Goal: Task Accomplishment & Management: Complete application form

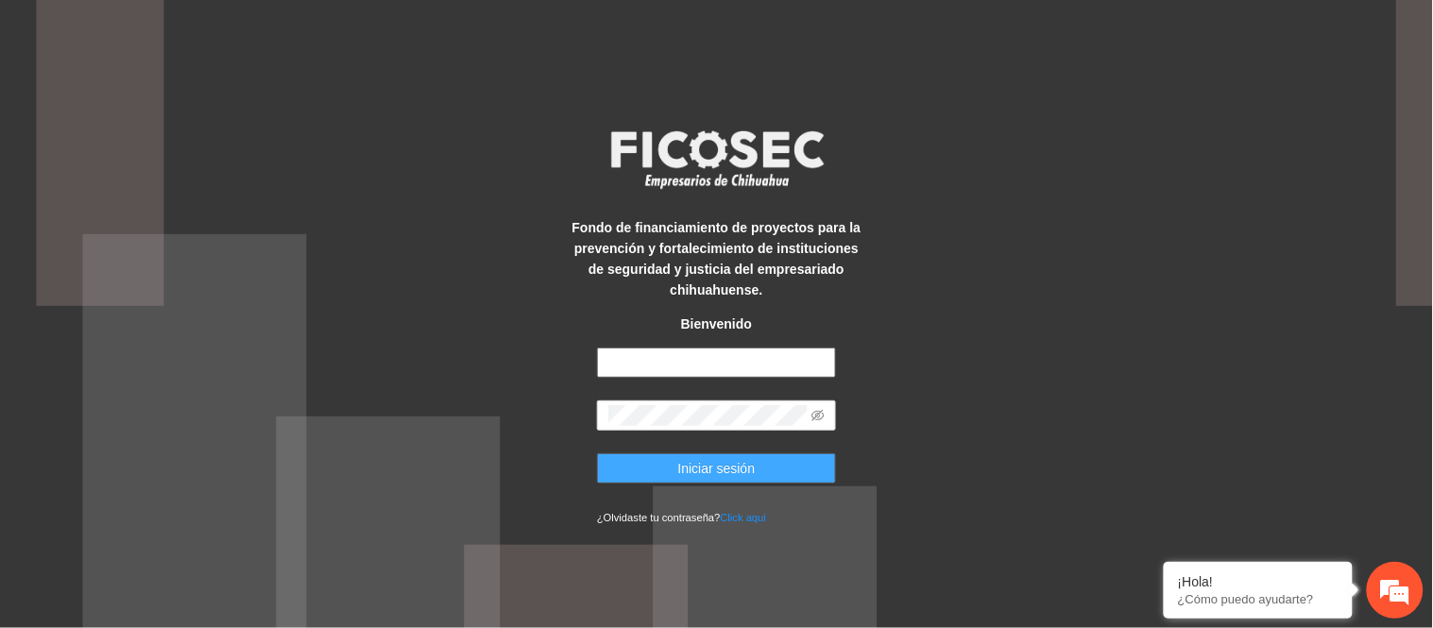
type input "**********"
click at [733, 471] on span "Iniciar sesión" at bounding box center [716, 468] width 77 height 21
click at [654, 472] on button "Iniciar sesión" at bounding box center [716, 469] width 239 height 30
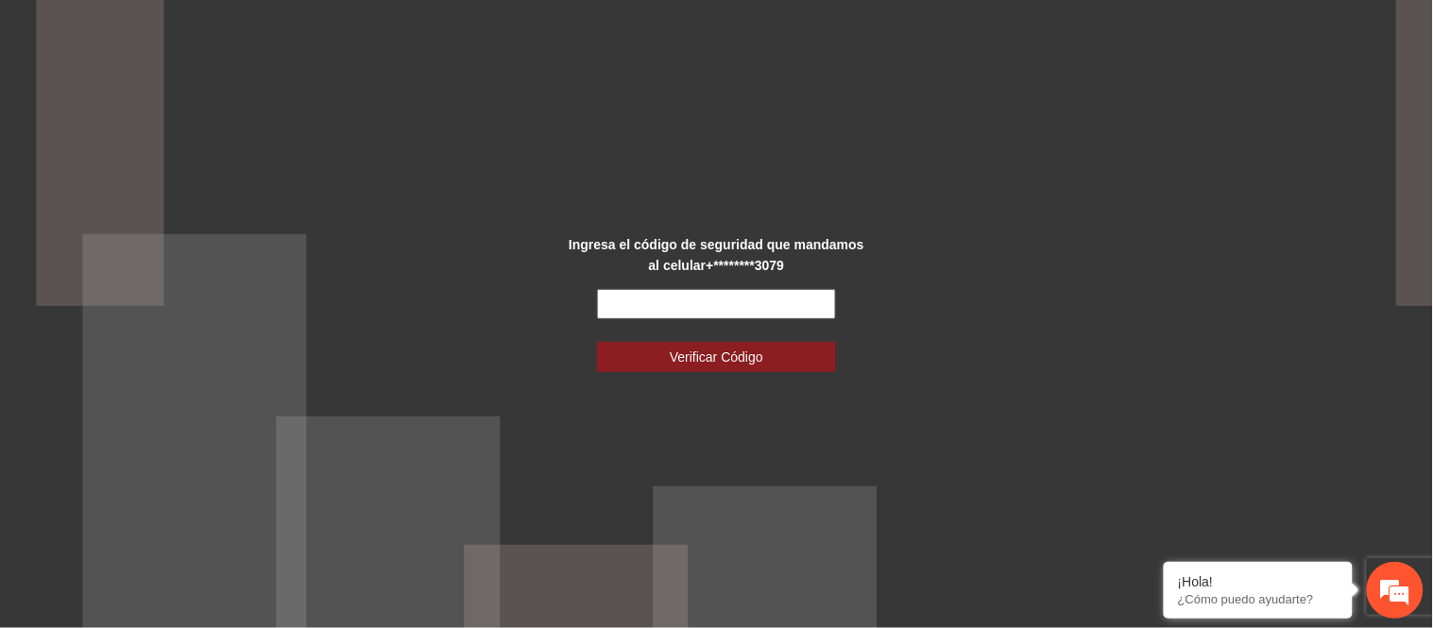
click at [659, 305] on input "text" at bounding box center [716, 304] width 239 height 30
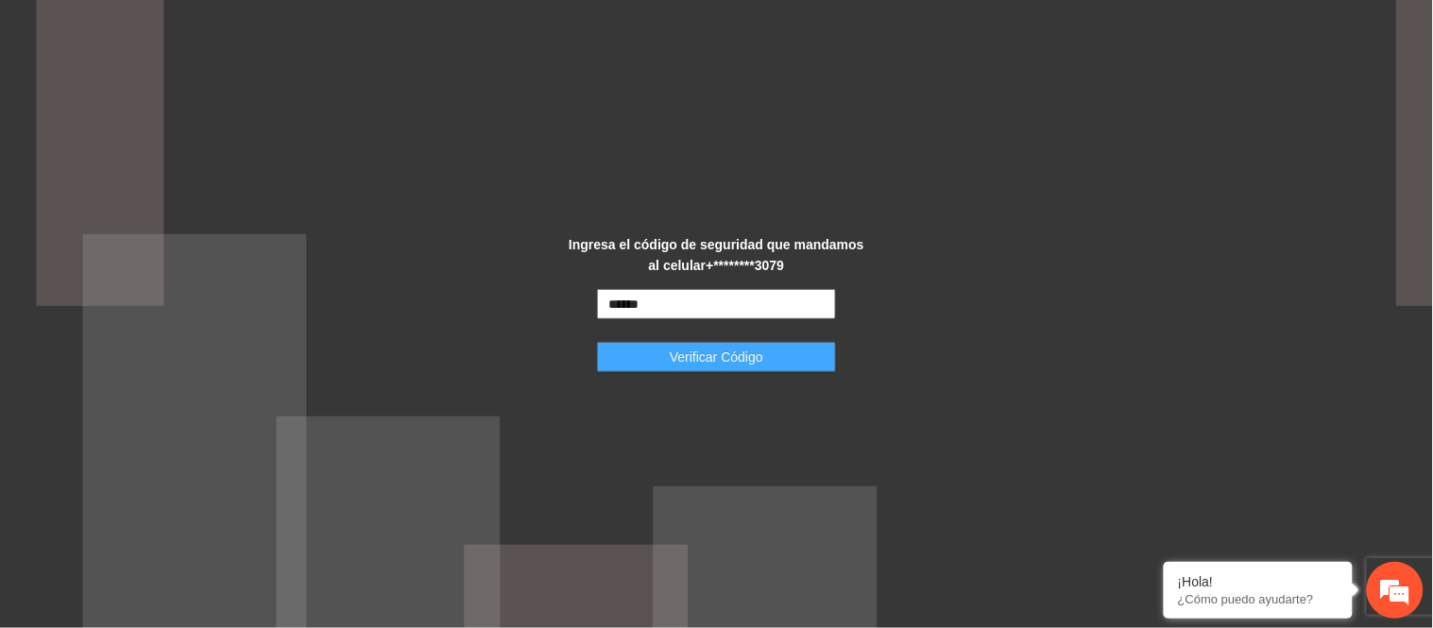
type input "******"
click at [681, 366] on span "Verificar Código" at bounding box center [717, 357] width 94 height 21
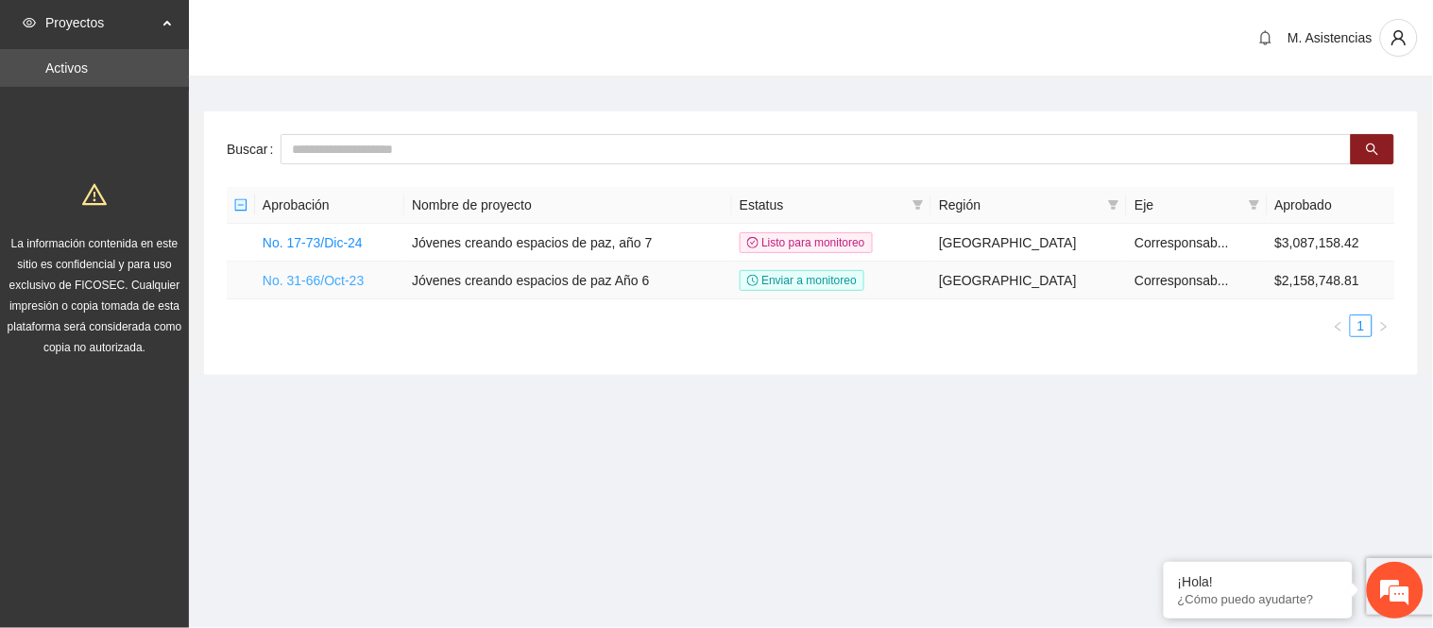
click at [289, 281] on link "No. 31-66/Oct-23" at bounding box center [313, 280] width 101 height 15
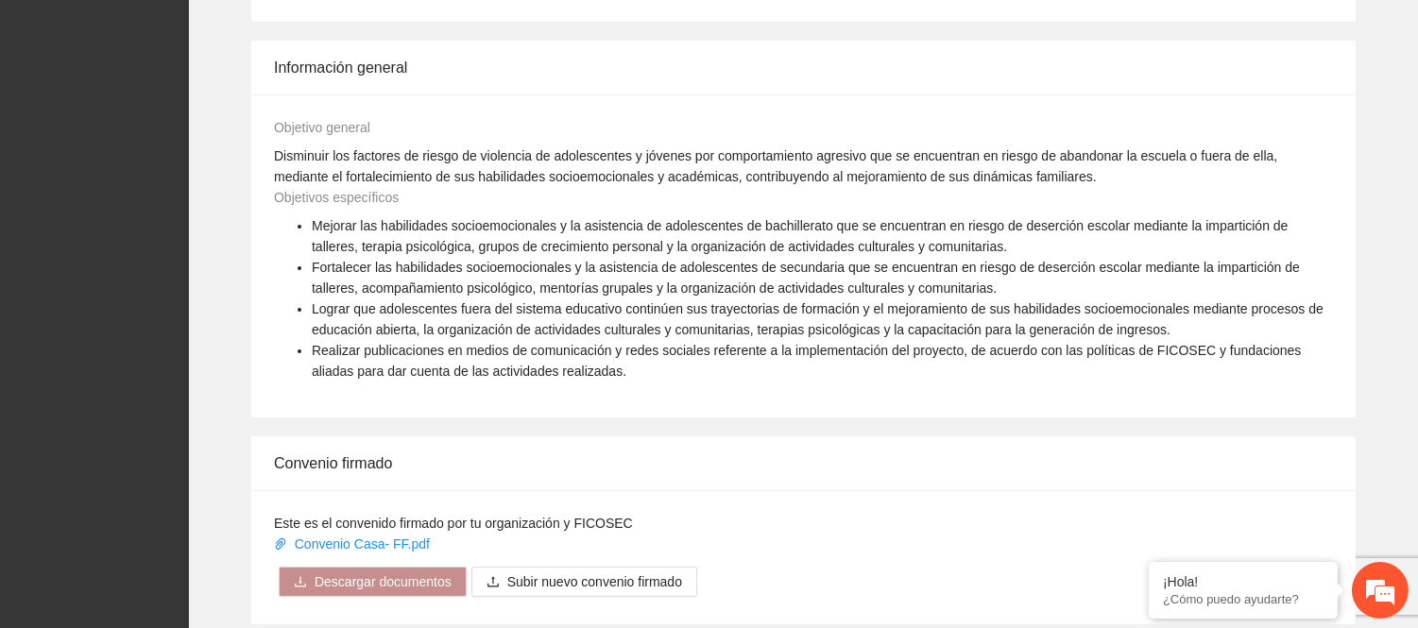
scroll to position [1122, 0]
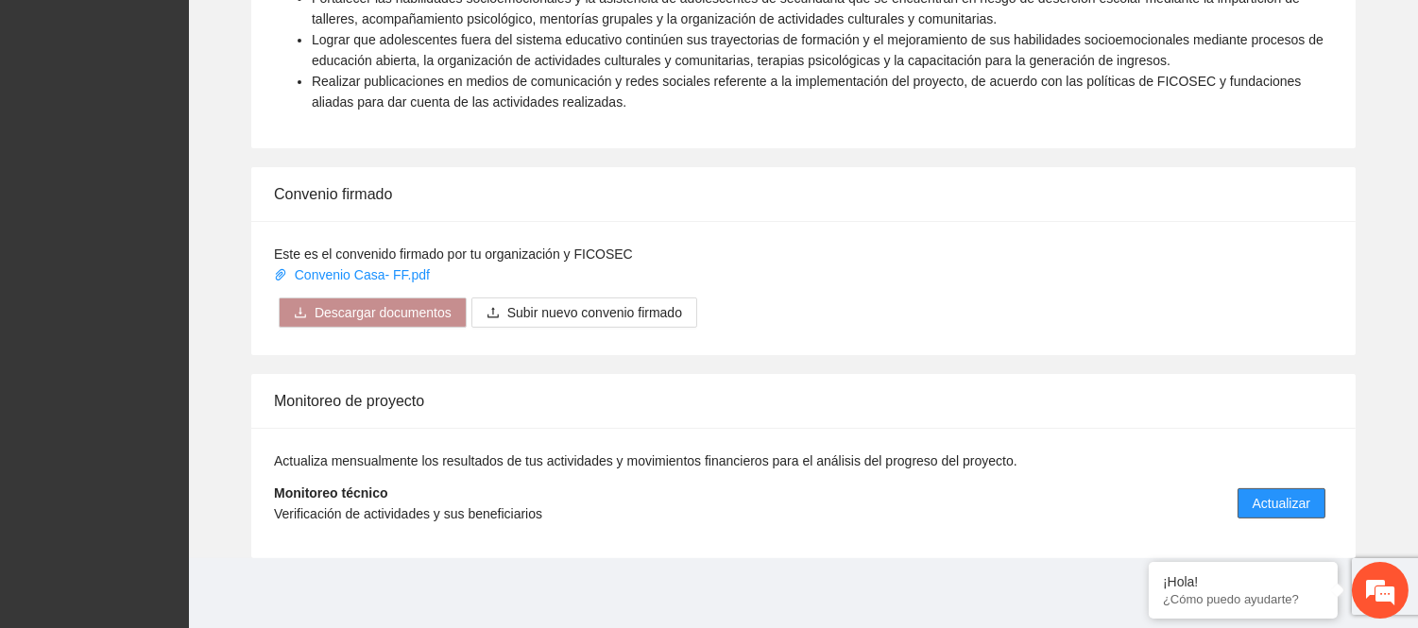
click at [1268, 495] on span "Actualizar" at bounding box center [1282, 503] width 58 height 21
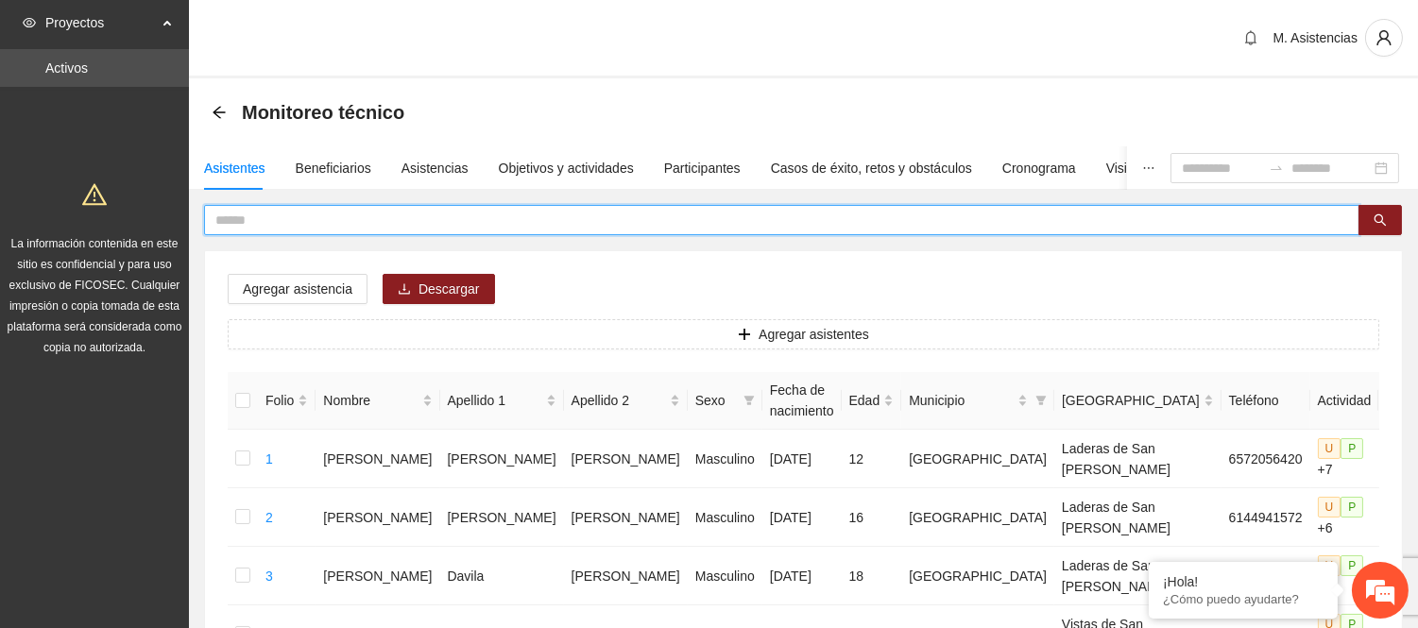
click at [255, 214] on input "text" at bounding box center [774, 220] width 1118 height 21
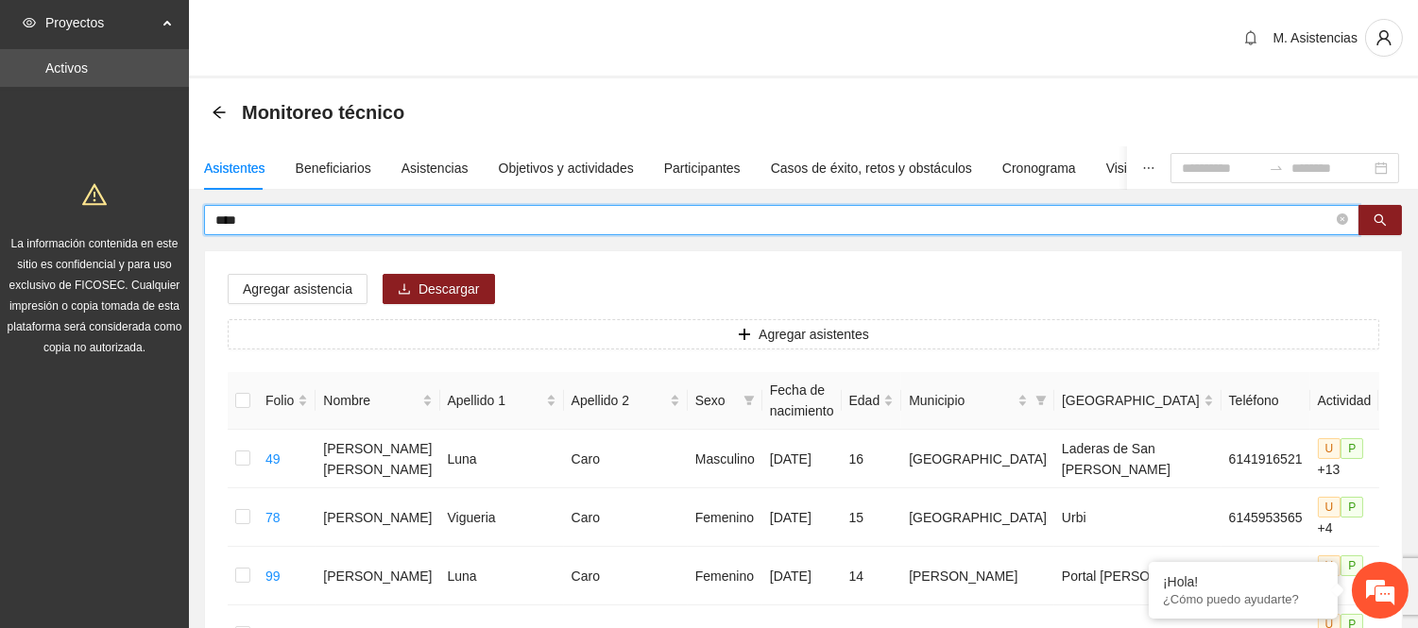
click at [253, 217] on input "****" at bounding box center [774, 220] width 1118 height 21
click at [282, 220] on input "****" at bounding box center [774, 220] width 1118 height 21
type input "*"
type input "*******"
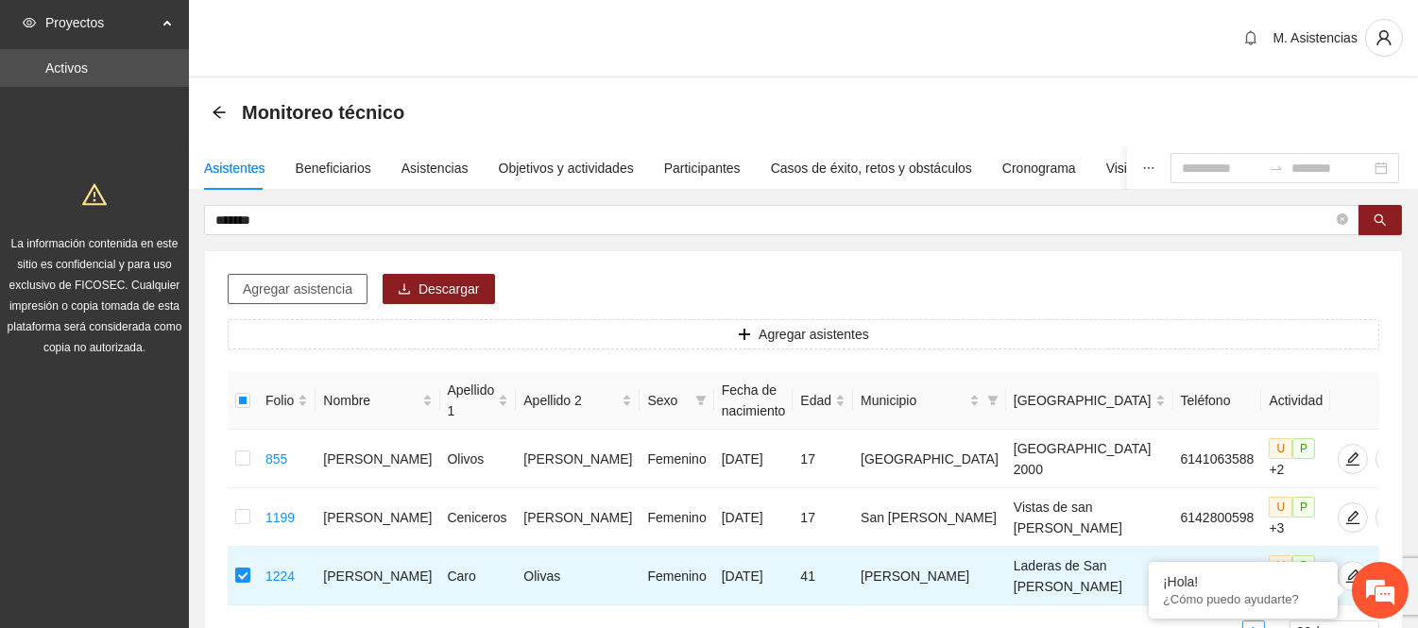
click at [326, 290] on span "Agregar asistencia" at bounding box center [298, 289] width 110 height 21
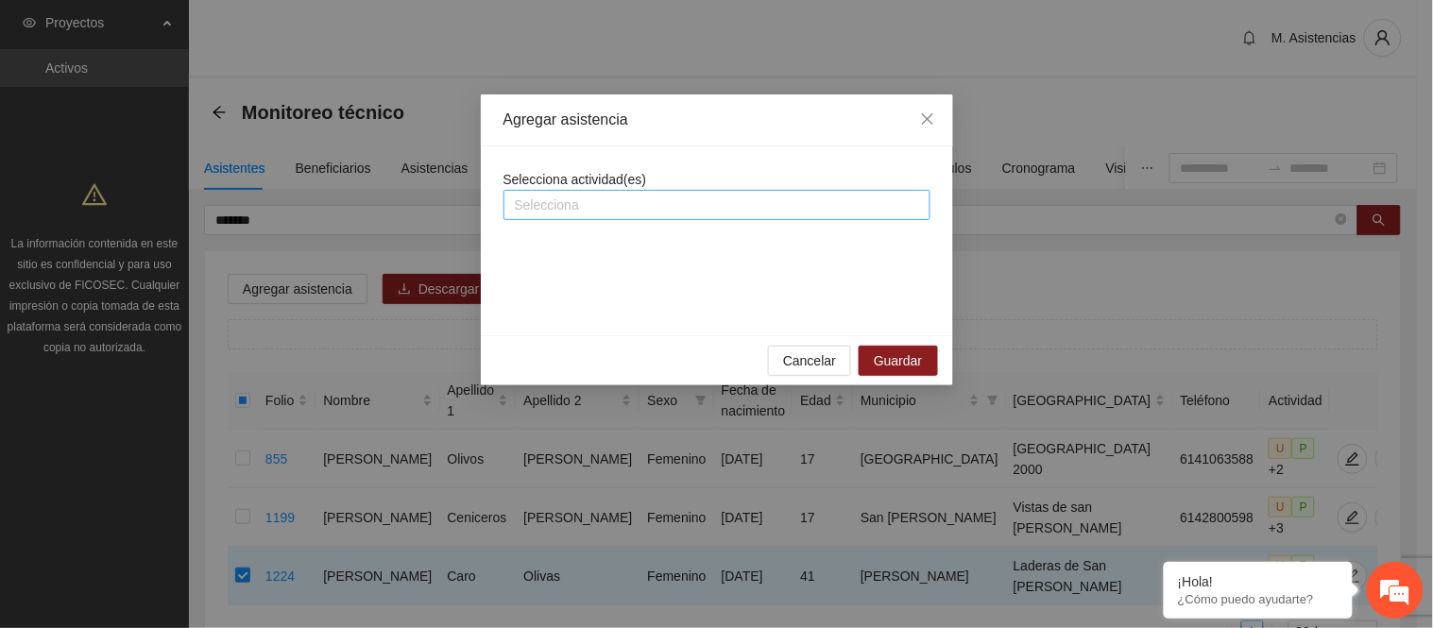
click at [563, 203] on div at bounding box center [717, 205] width 418 height 23
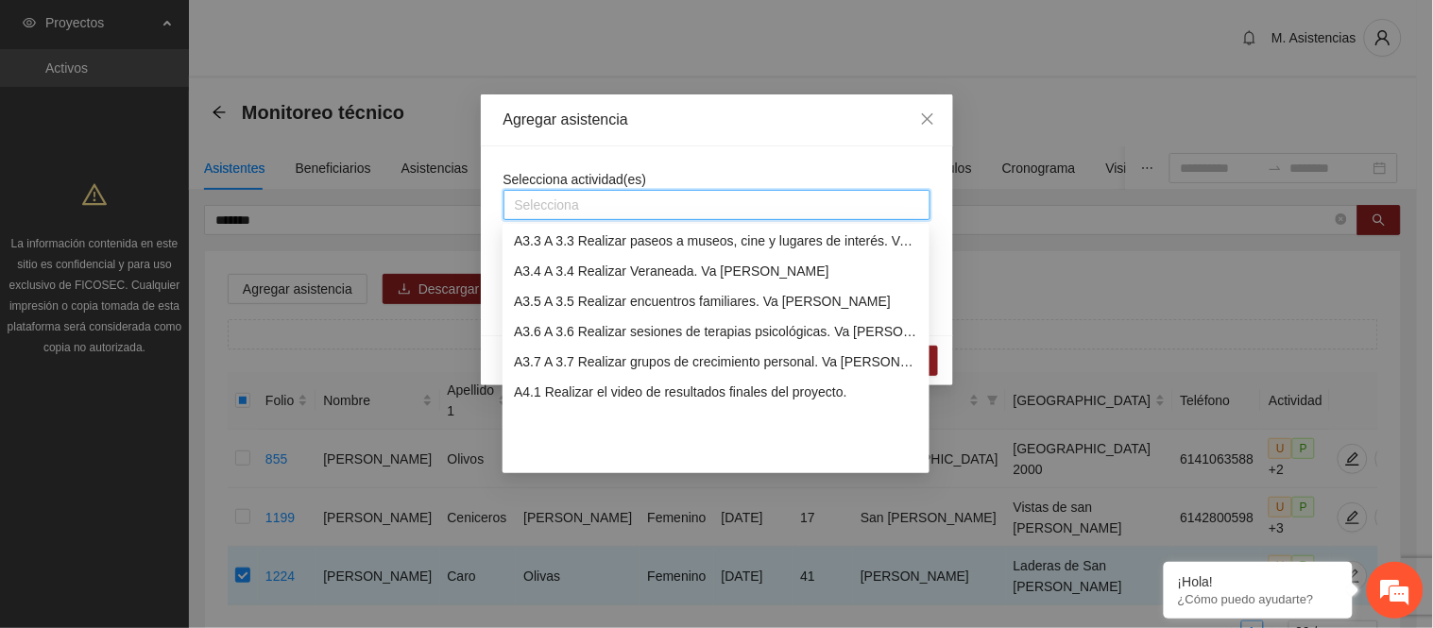
scroll to position [397, 0]
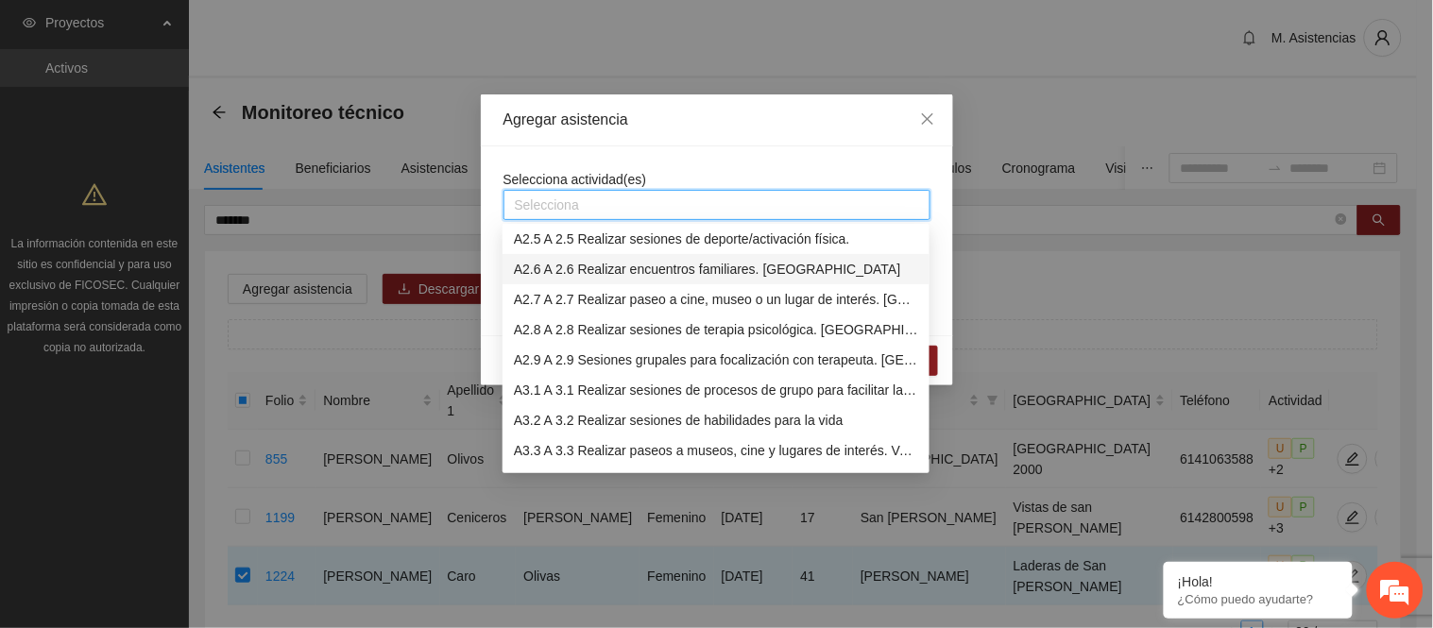
click at [653, 271] on div "A2.6 A 2.6 Realizar encuentros familiares. Secundaria" at bounding box center [716, 269] width 404 height 21
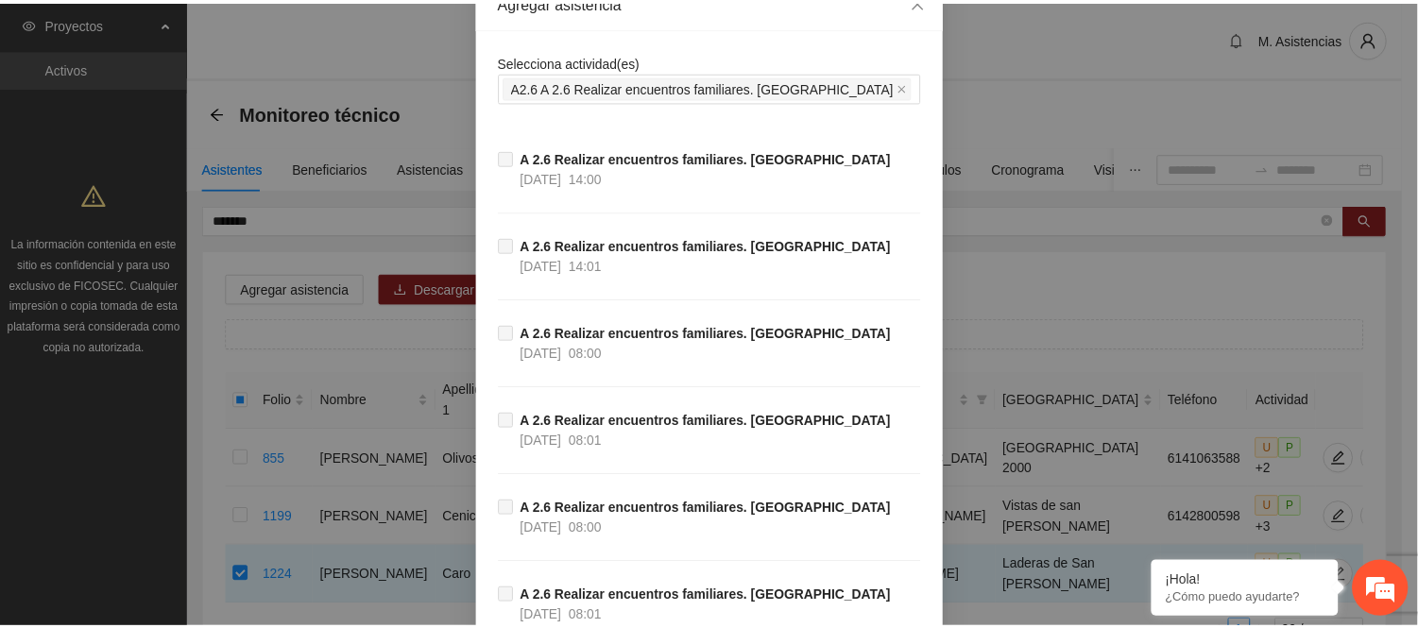
scroll to position [0, 0]
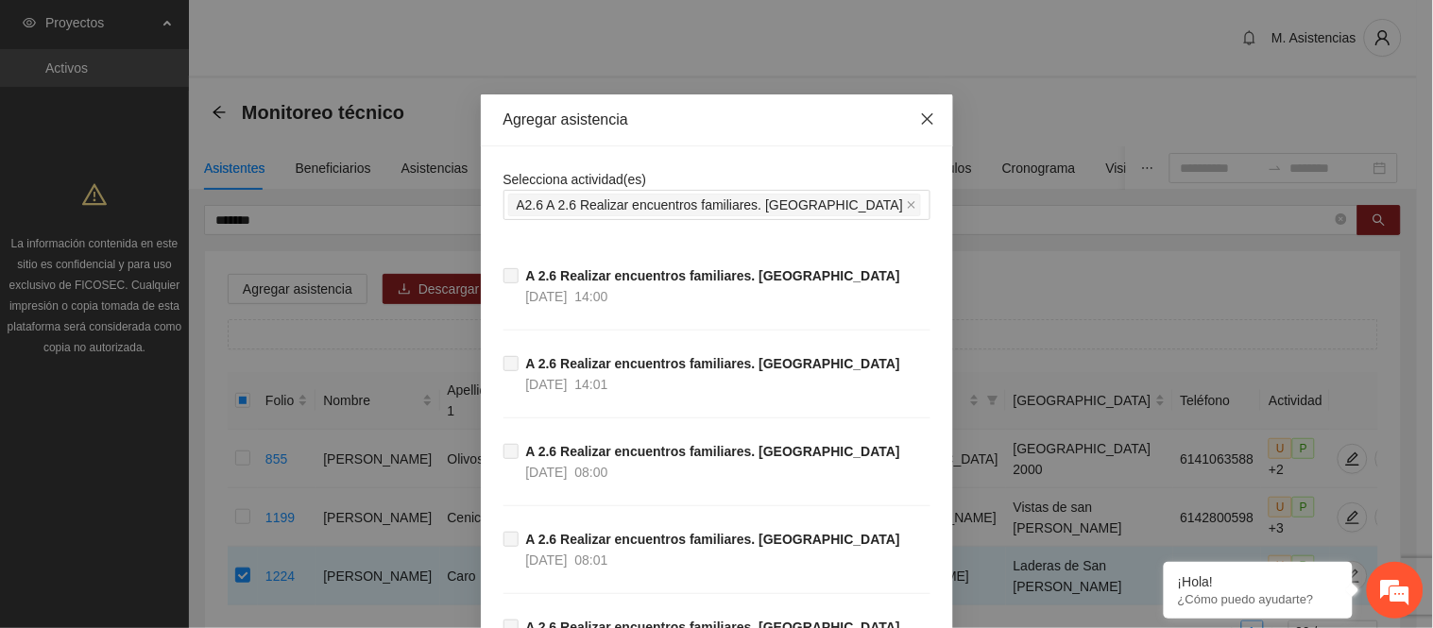
click at [920, 118] on icon "close" at bounding box center [927, 118] width 15 height 15
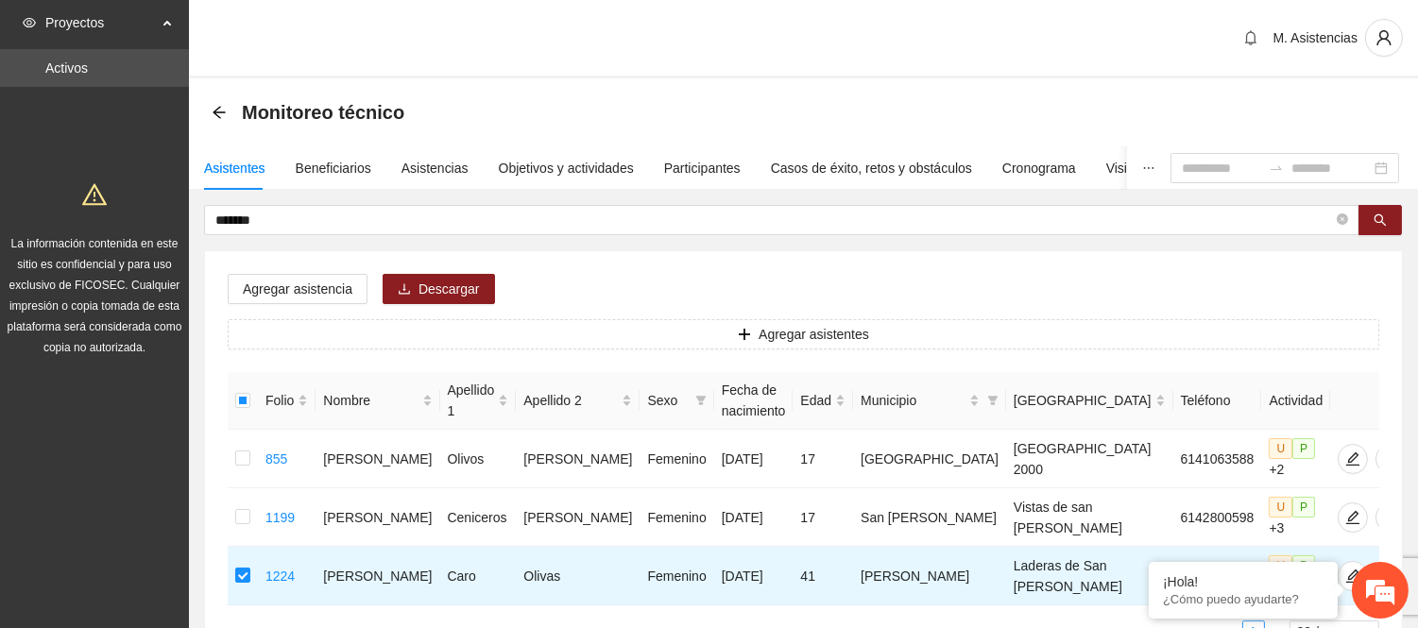
click at [621, 277] on div "Agregar asistencia Descargar Agregar asistentes Folio Nombre Apellido 1 Apellid…" at bounding box center [803, 466] width 1197 height 430
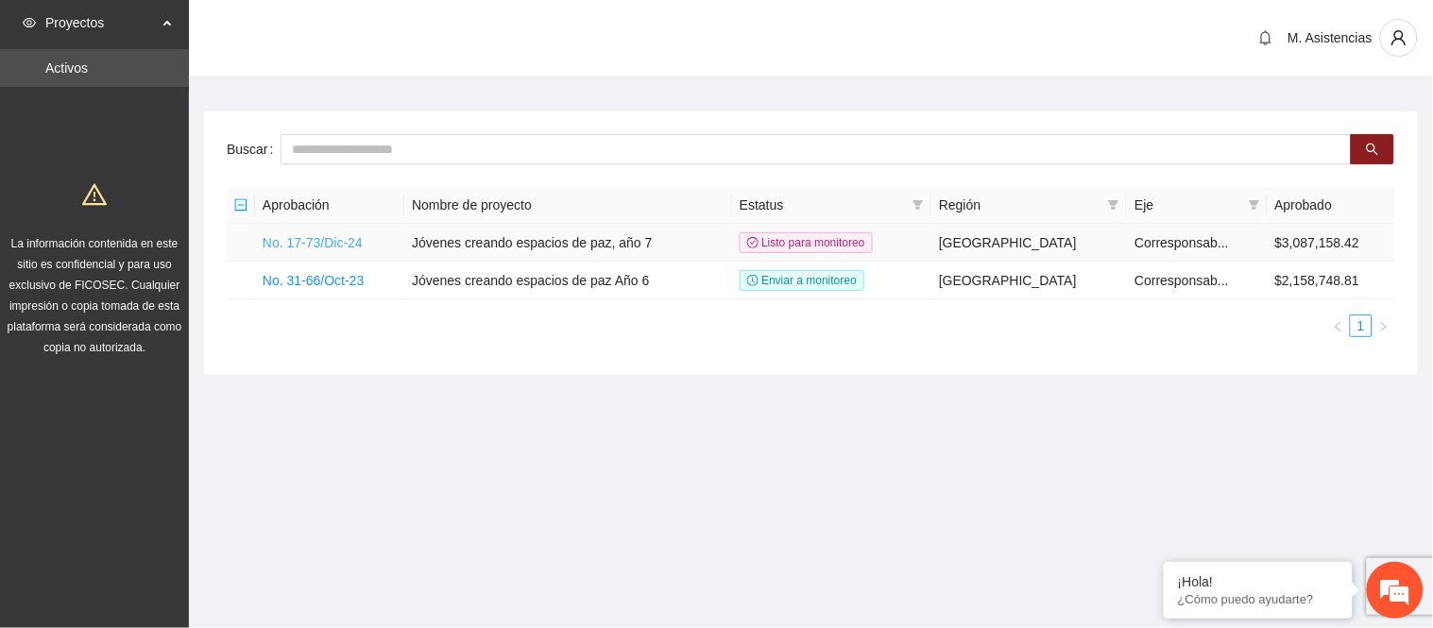
click at [343, 243] on link "No. 17-73/Dic-24" at bounding box center [313, 242] width 100 height 15
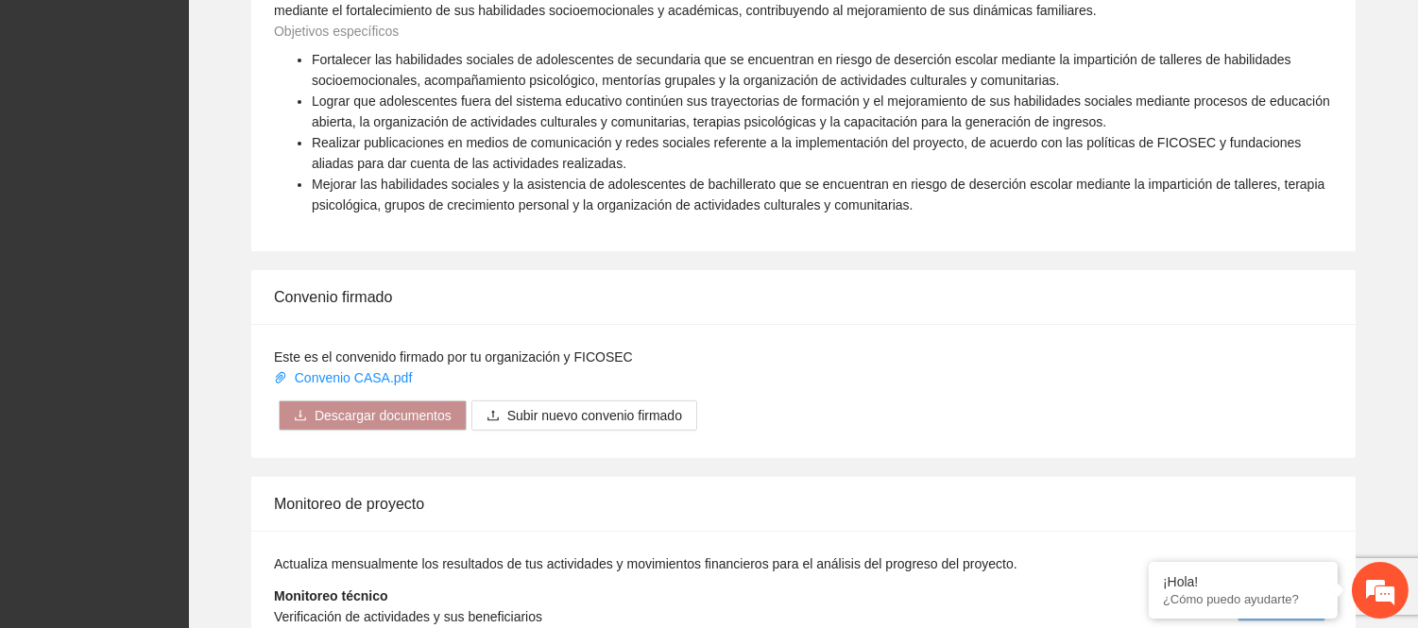
scroll to position [1288, 0]
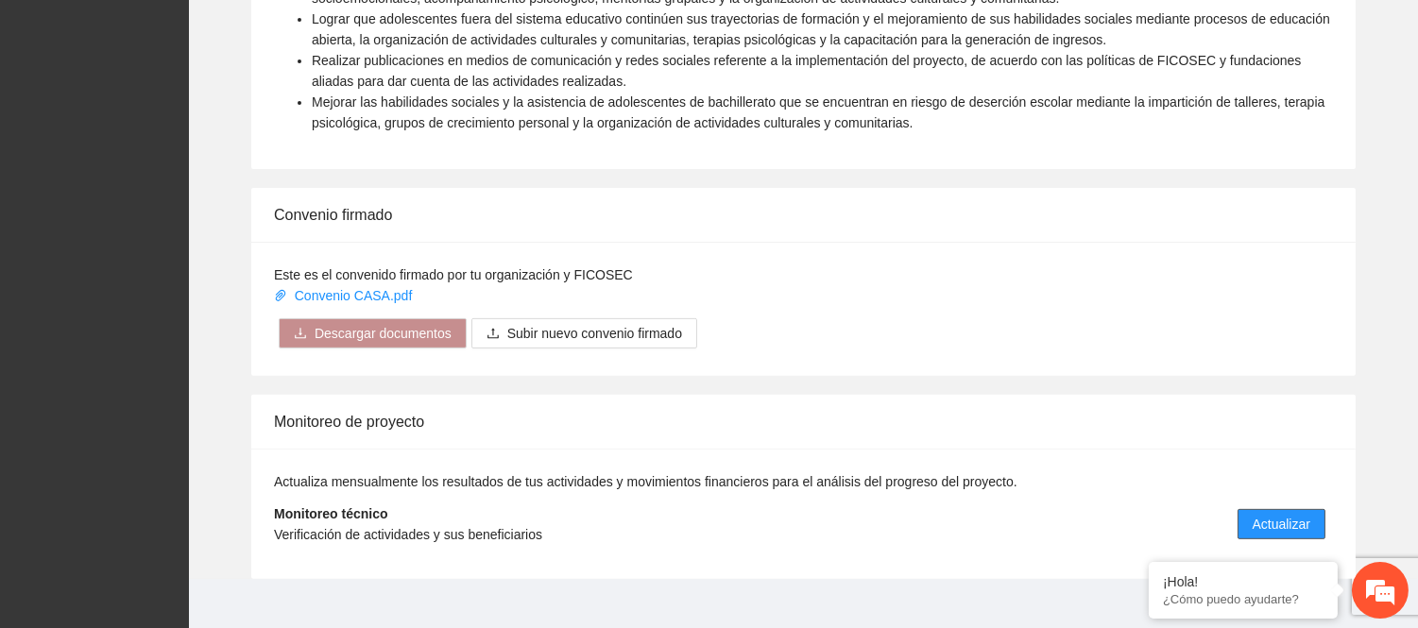
click at [1288, 514] on span "Actualizar" at bounding box center [1282, 524] width 58 height 21
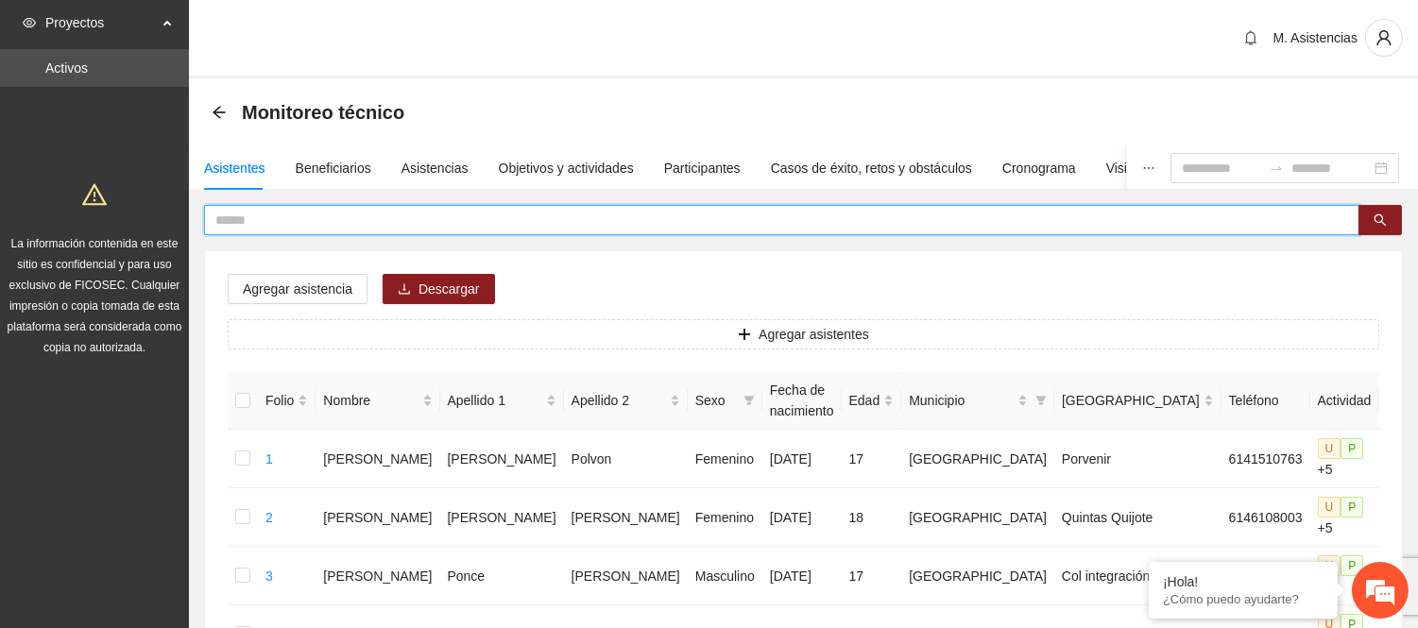
click at [231, 218] on input "text" at bounding box center [774, 220] width 1118 height 21
type input "*******"
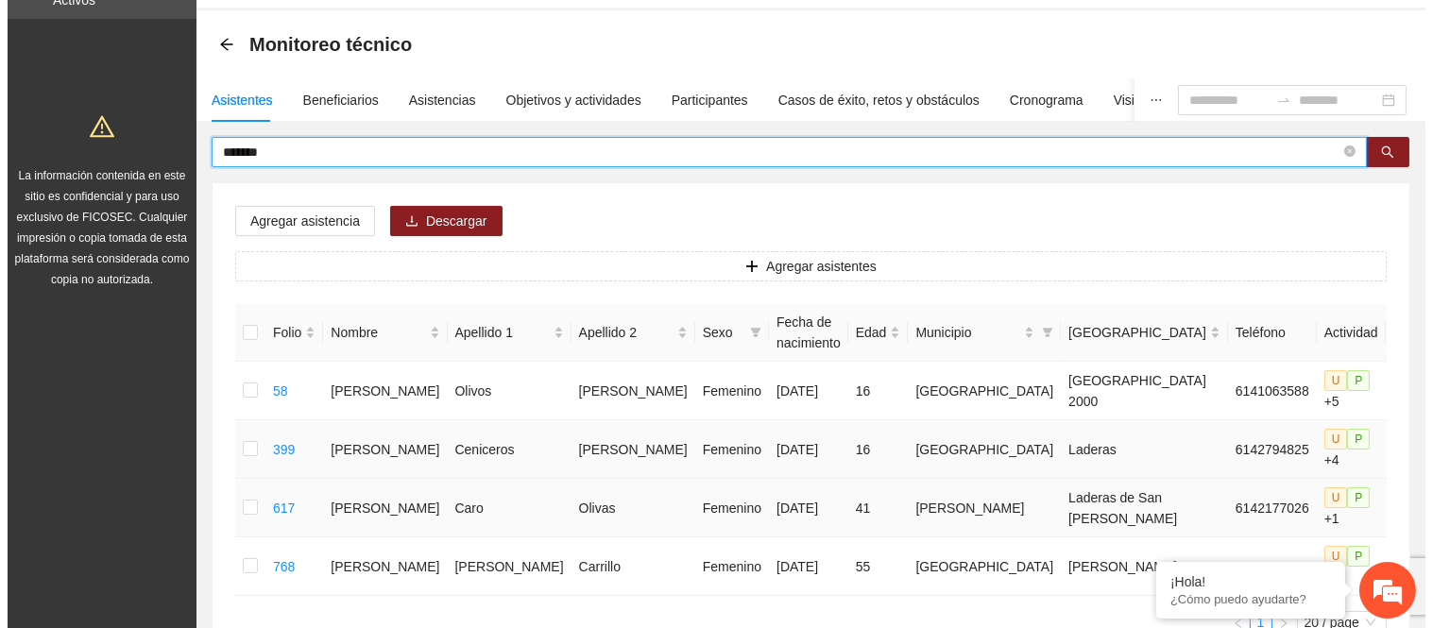
scroll to position [105, 0]
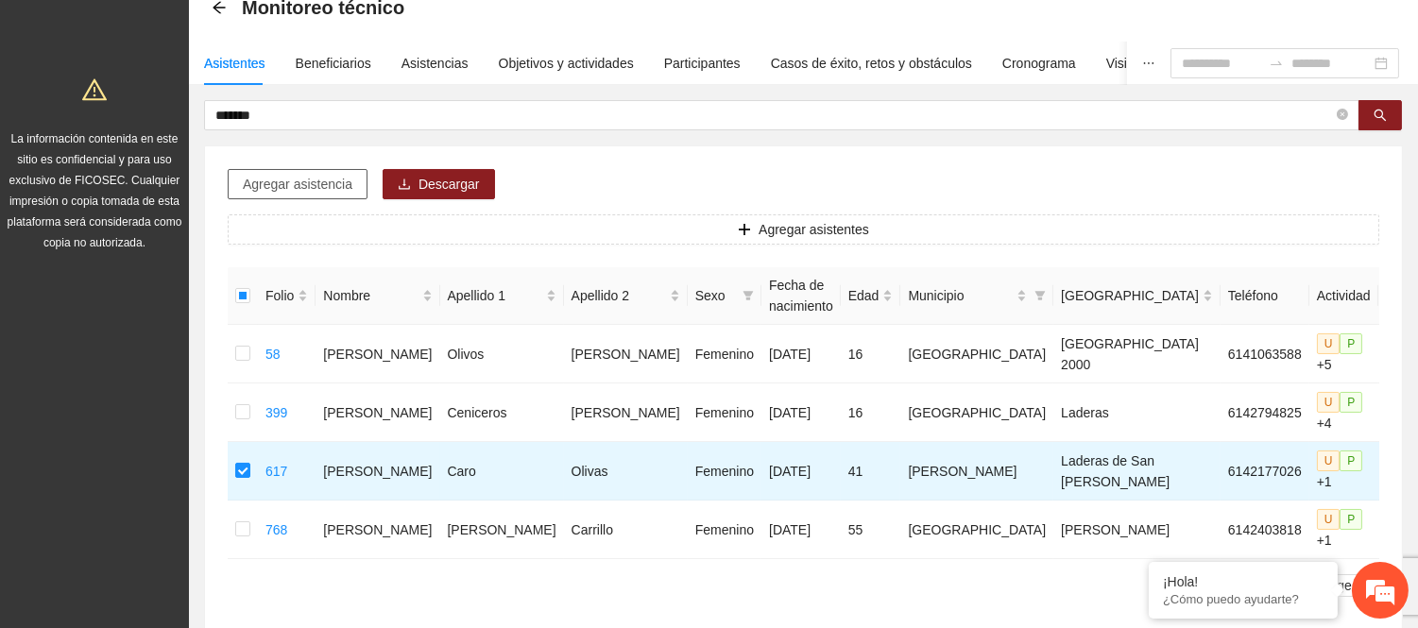
click at [327, 183] on span "Agregar asistencia" at bounding box center [298, 184] width 110 height 21
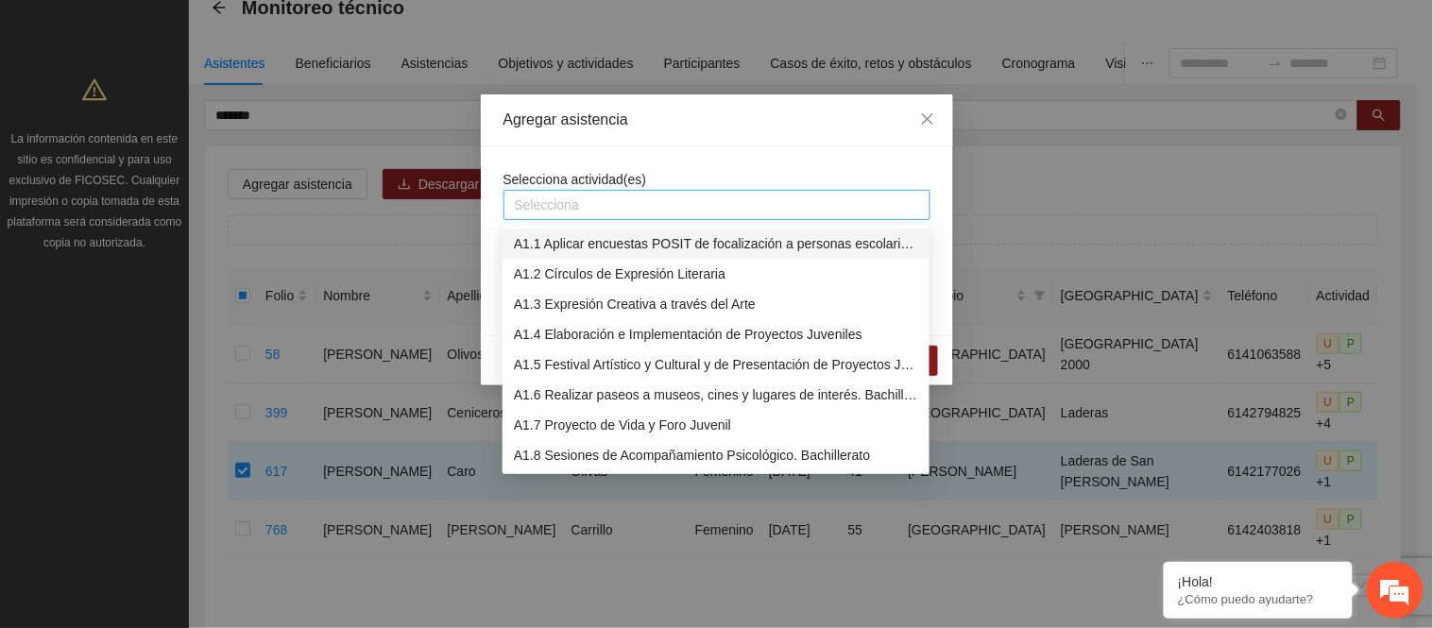
click at [639, 192] on div "Selecciona" at bounding box center [717, 205] width 427 height 30
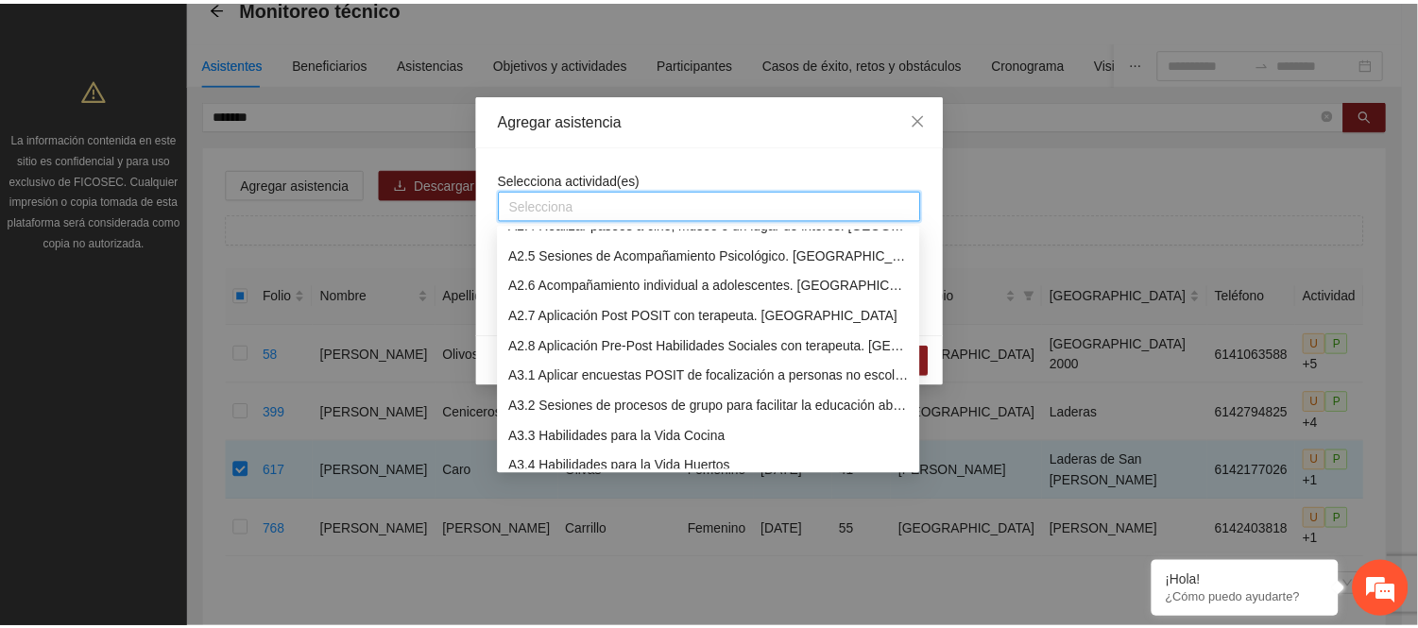
scroll to position [398, 0]
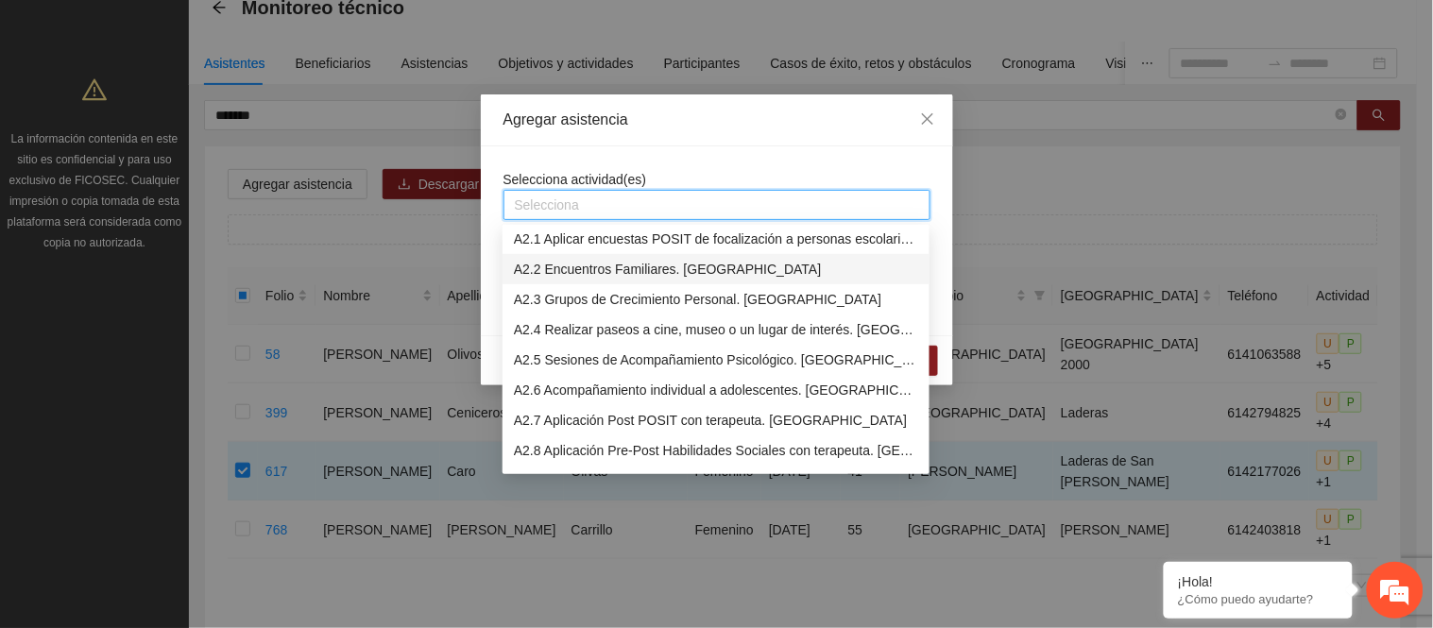
click at [620, 266] on div "A2.2 Encuentros Familiares. Secundaria" at bounding box center [716, 269] width 404 height 21
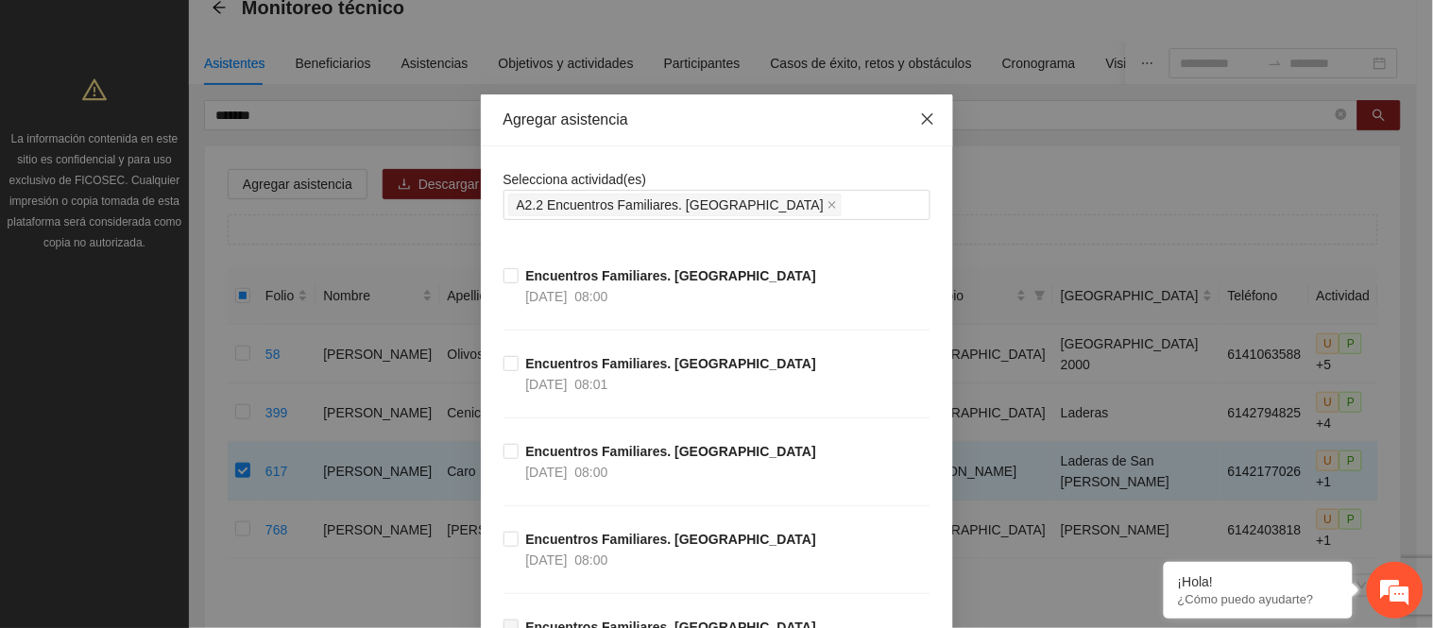
click at [920, 111] on icon "close" at bounding box center [927, 118] width 15 height 15
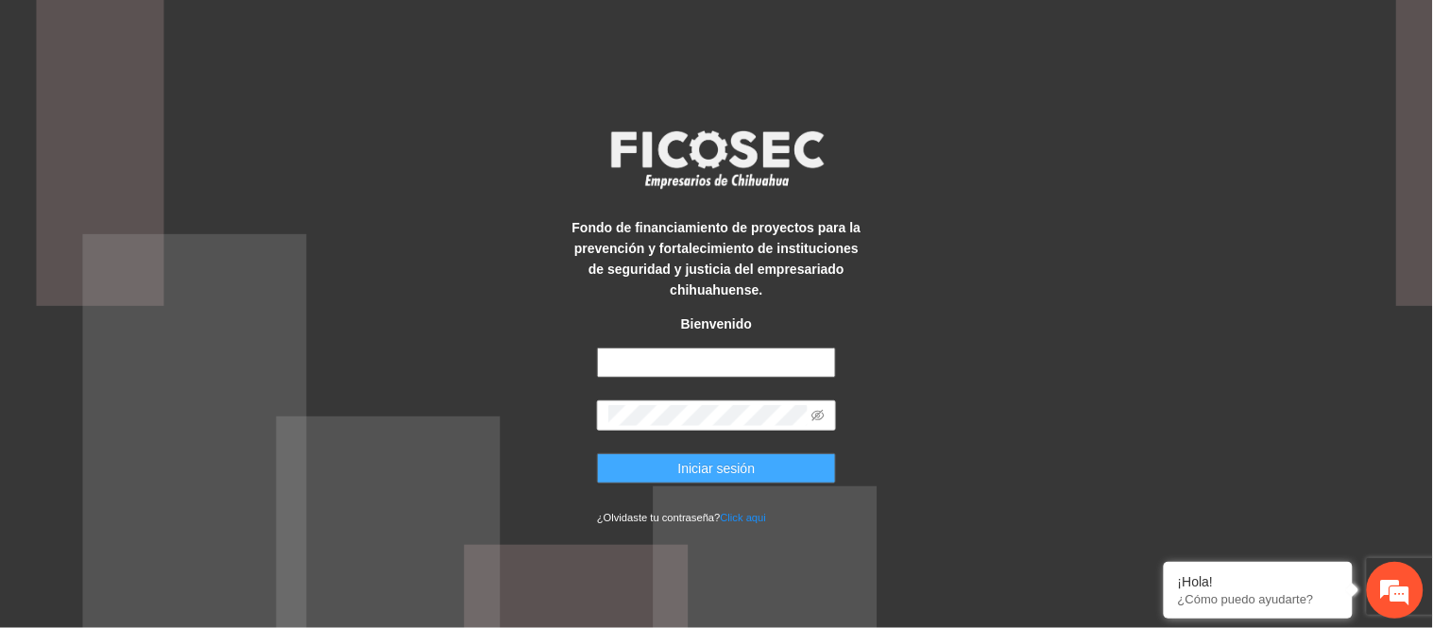
type input "**********"
click at [720, 469] on span "Iniciar sesión" at bounding box center [716, 468] width 77 height 21
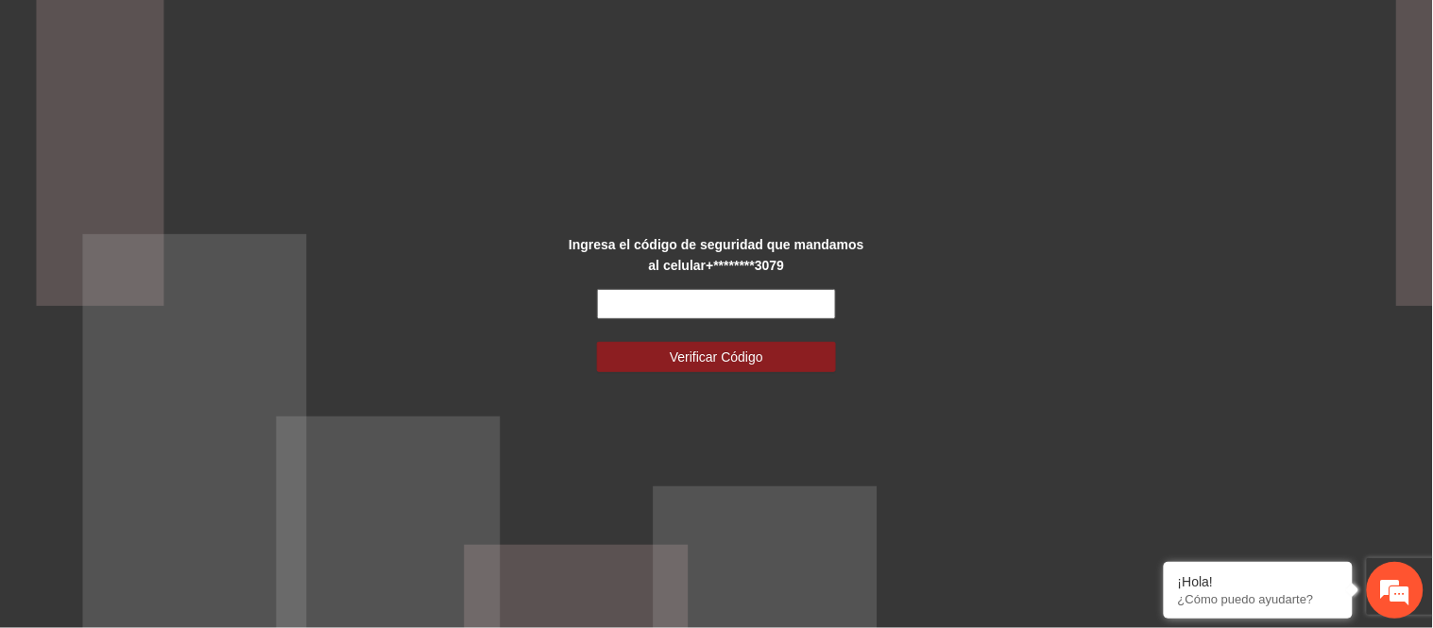
click at [622, 294] on input "text" at bounding box center [716, 304] width 239 height 30
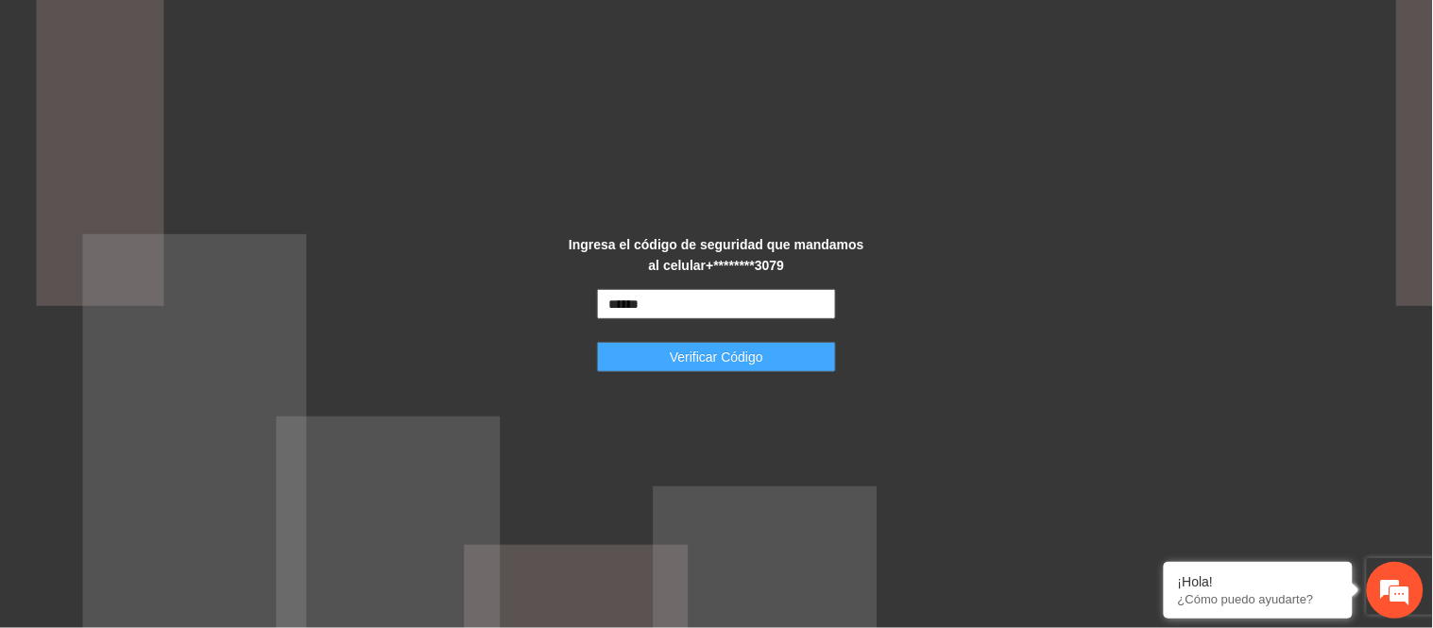
type input "******"
click at [675, 357] on span "Verificar Código" at bounding box center [717, 357] width 94 height 21
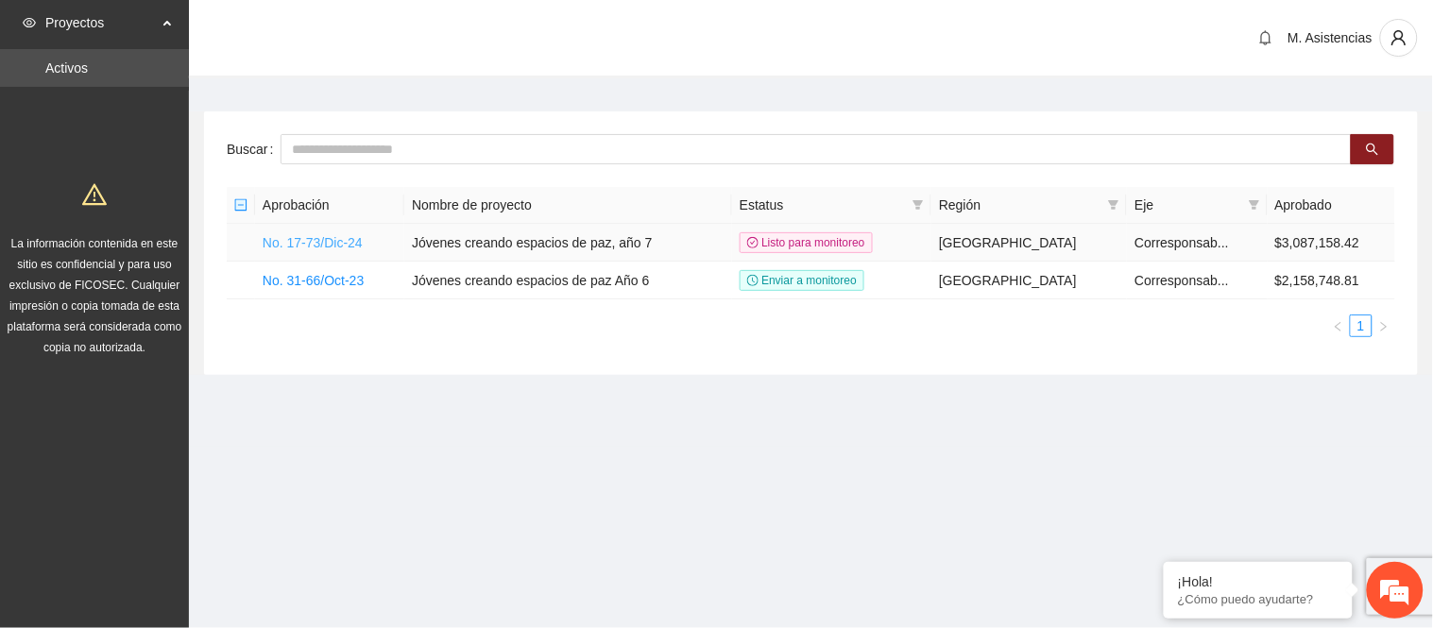
click at [329, 237] on link "No. 17-73/Dic-24" at bounding box center [313, 242] width 100 height 15
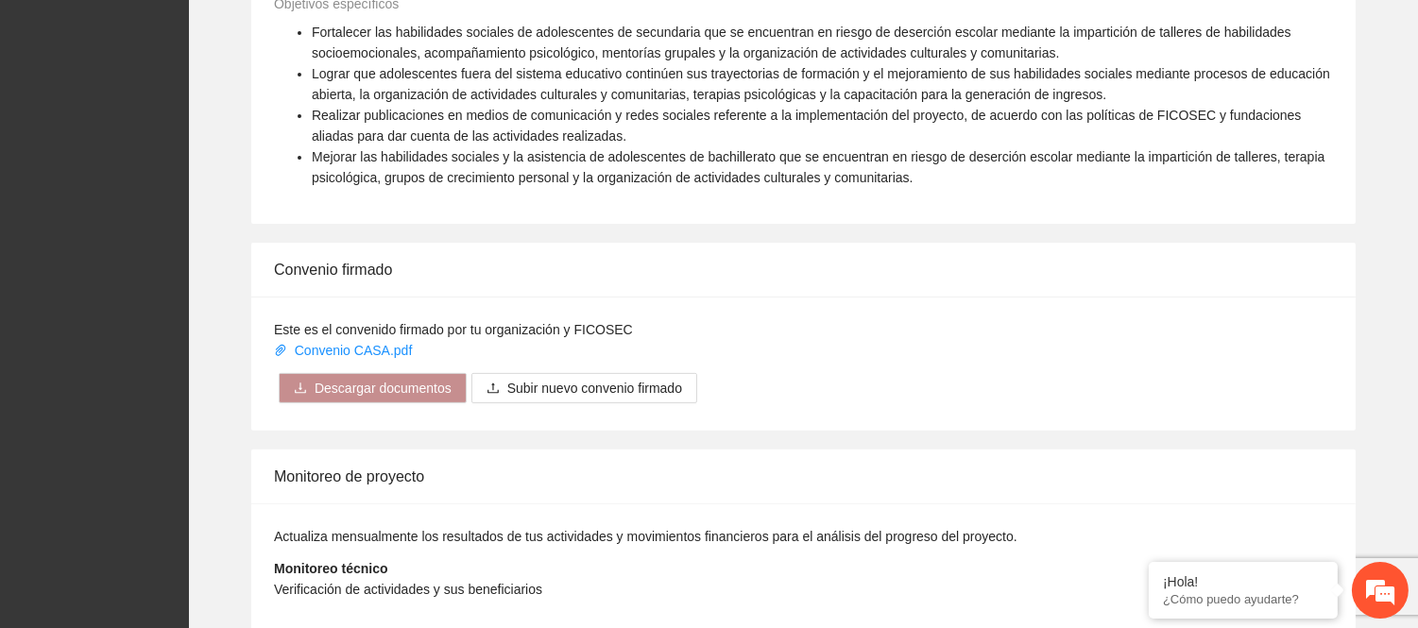
scroll to position [1288, 0]
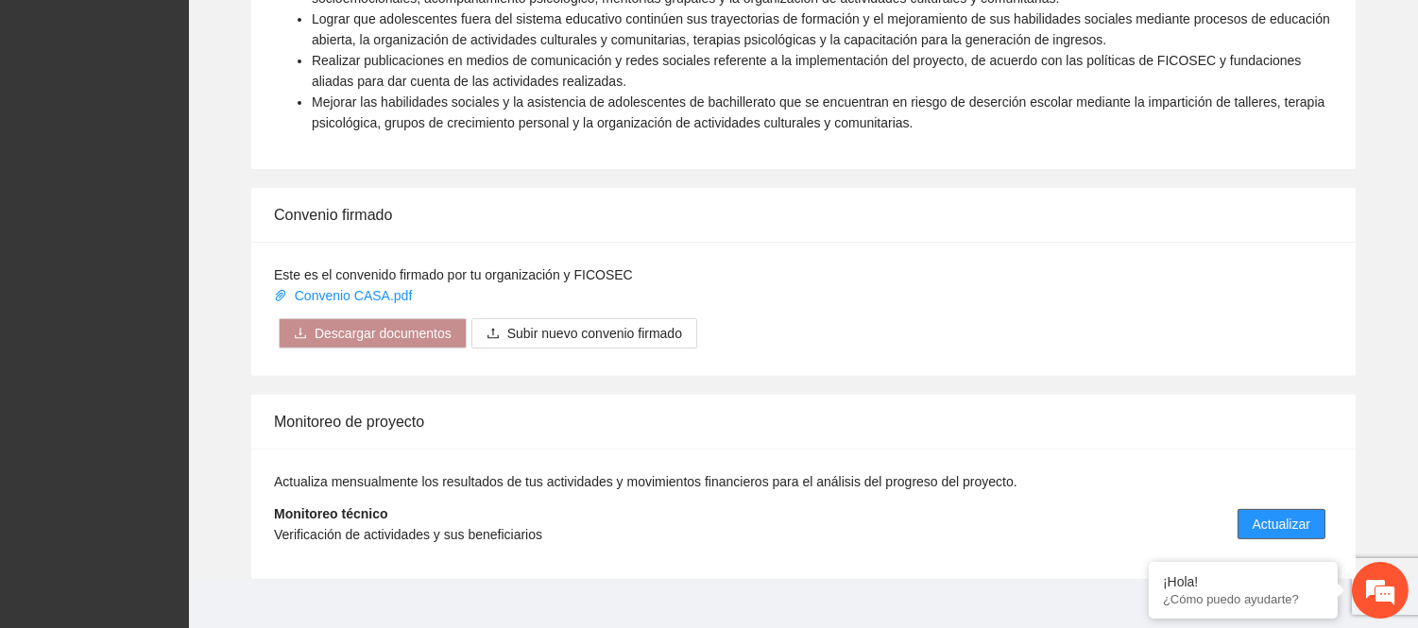
click at [1282, 514] on span "Actualizar" at bounding box center [1282, 524] width 58 height 21
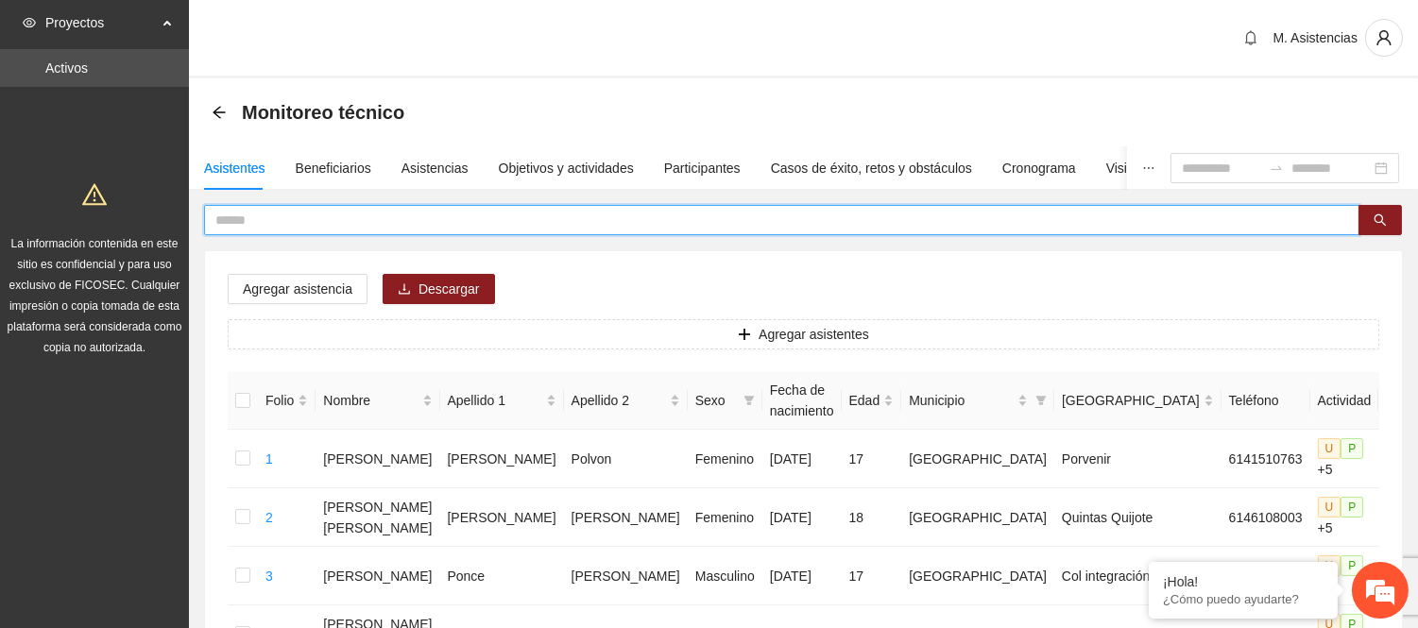
click at [229, 221] on input "text" at bounding box center [774, 220] width 1118 height 21
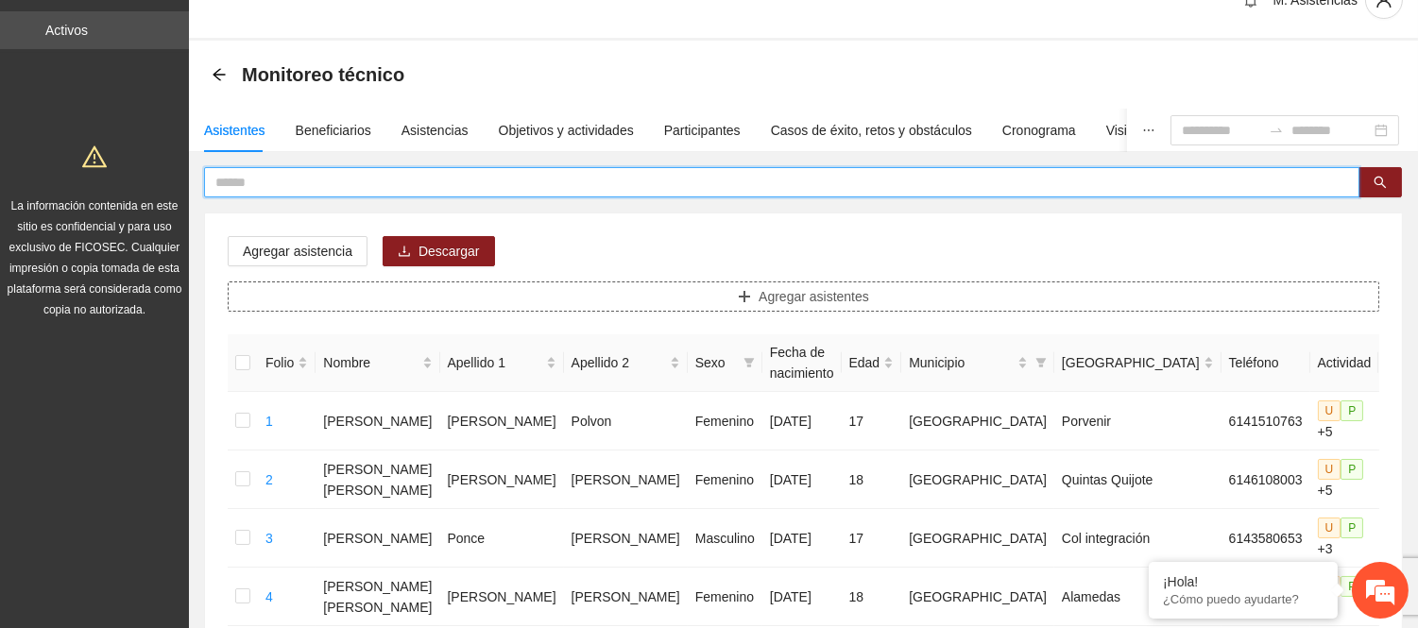
scroll to position [105, 0]
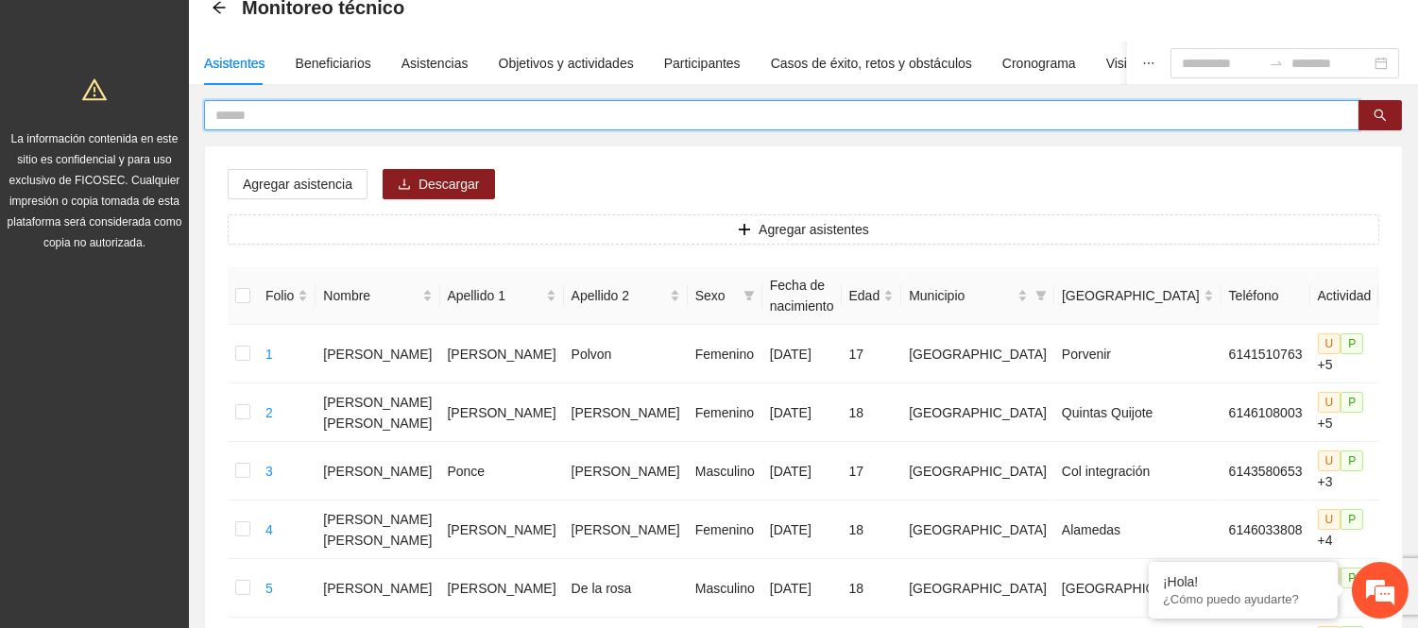
click at [265, 116] on input "text" at bounding box center [774, 115] width 1118 height 21
